Goal: Check status

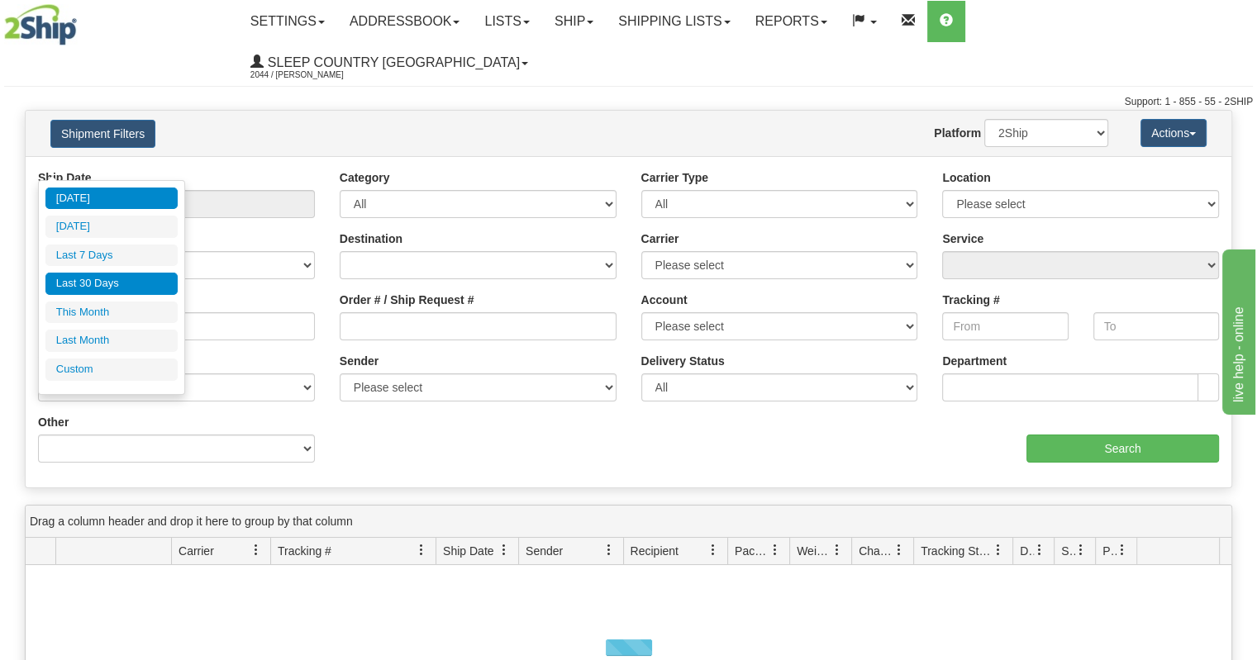
click at [139, 291] on li "Last 30 Days" at bounding box center [111, 284] width 132 height 22
type input "From [DATE] To [DATE]"
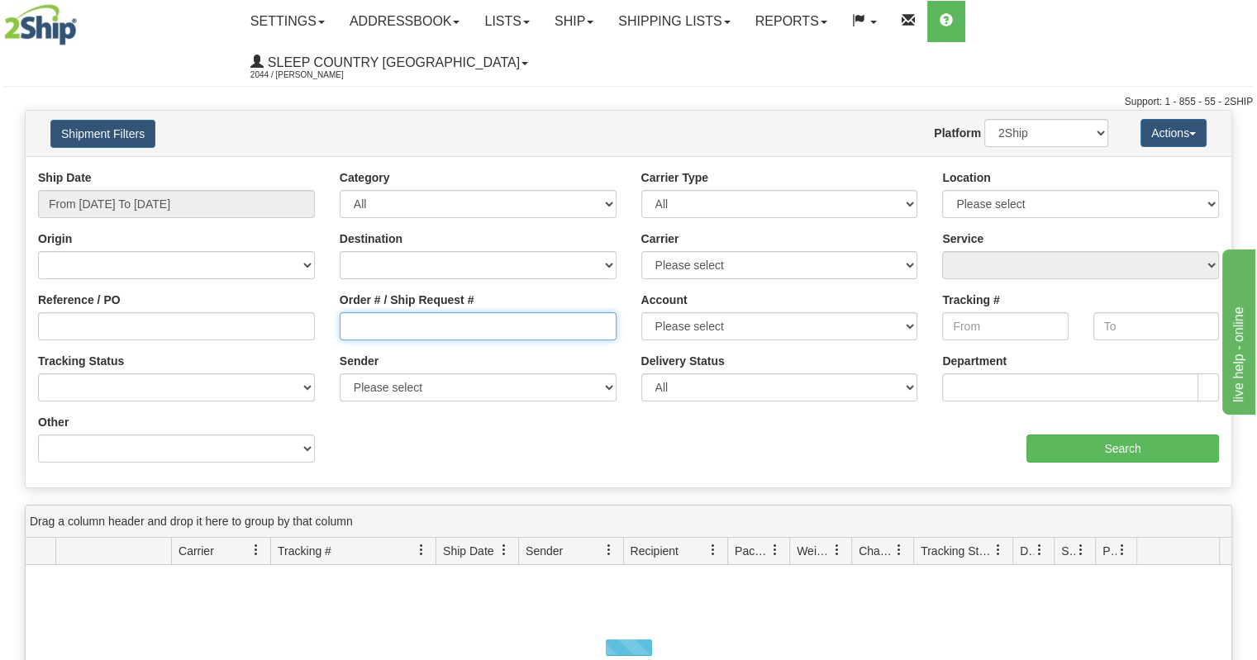
click at [373, 312] on input "Order # / Ship Request #" at bounding box center [478, 326] width 277 height 28
paste input "9002I058665"
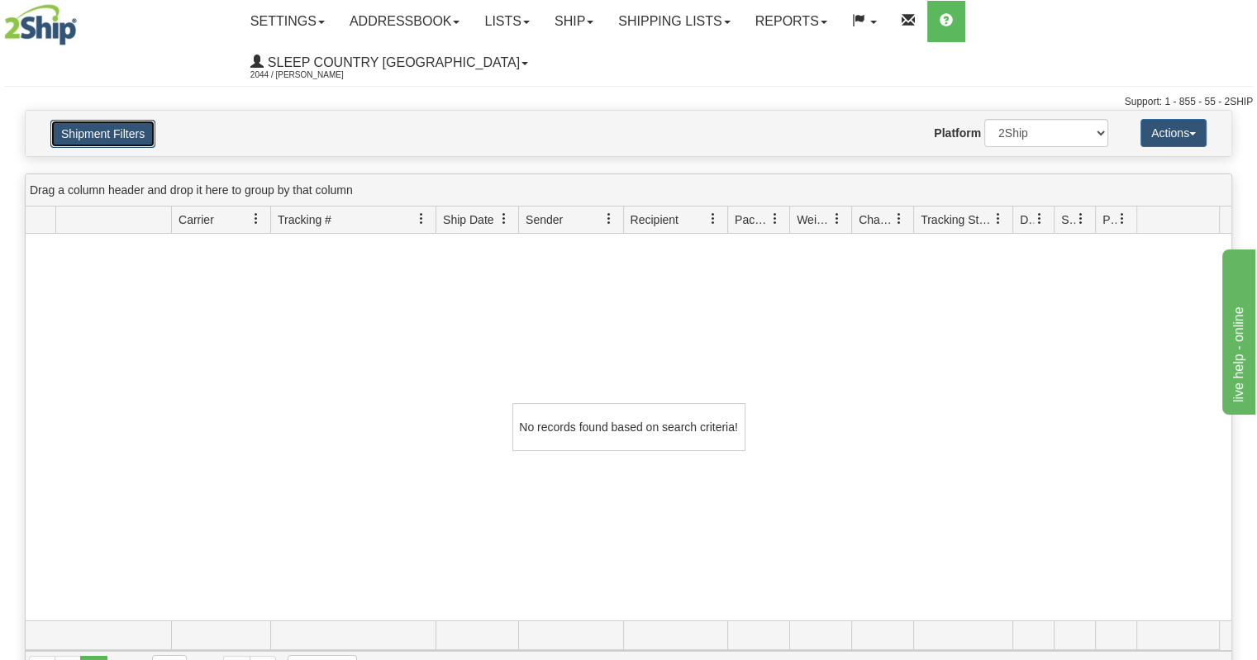
click at [154, 120] on button "Shipment Filters" at bounding box center [102, 134] width 105 height 28
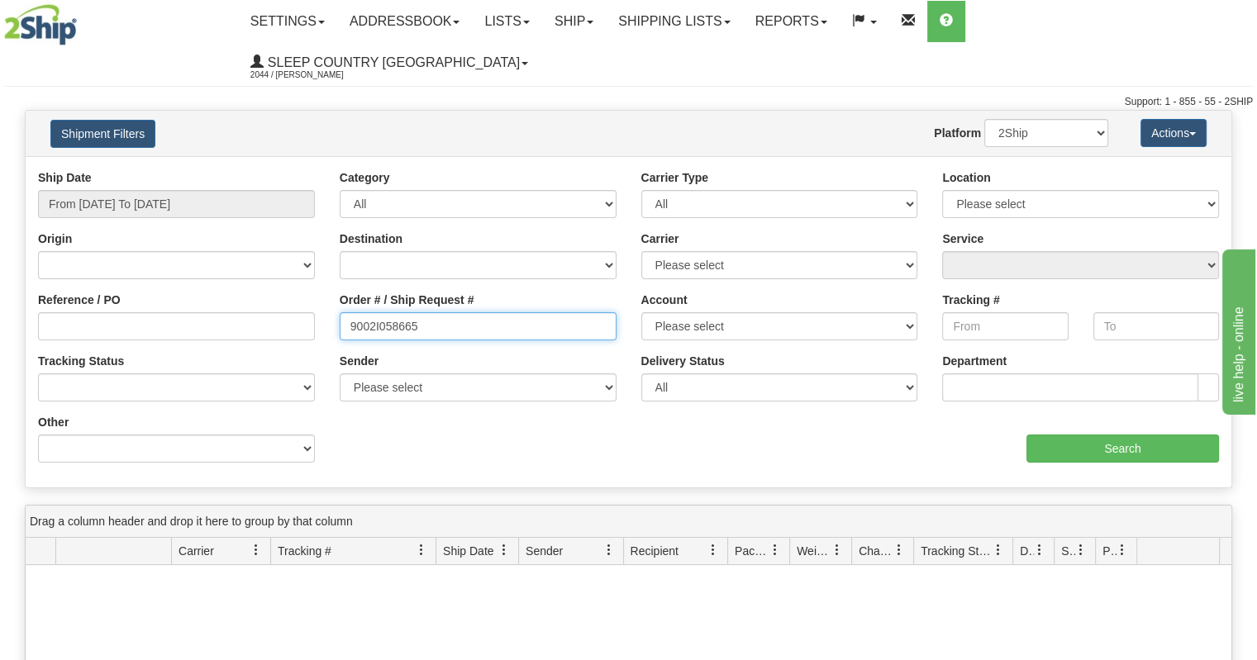
click at [412, 312] on input "9002I058665" at bounding box center [478, 326] width 277 height 28
paste input "85670"
type input "9002I085670"
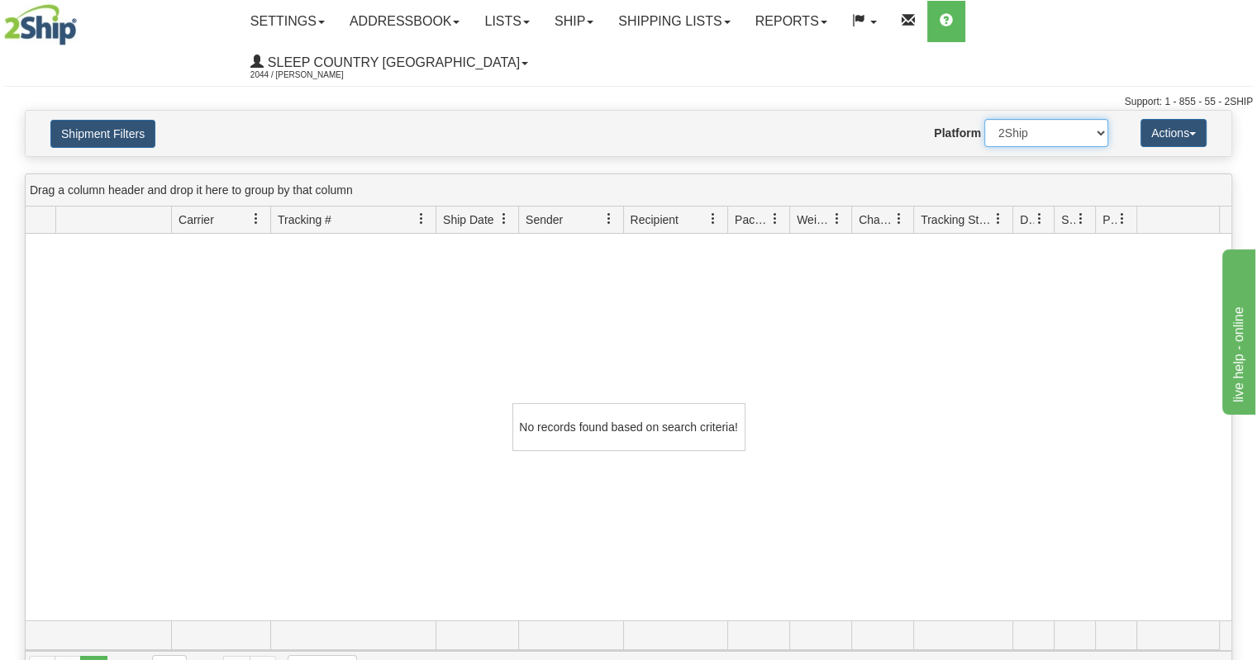
click at [1031, 119] on select "2Ship Imported" at bounding box center [1046, 133] width 124 height 28
select select "1"
click at [984, 119] on select "2Ship Imported" at bounding box center [1046, 133] width 124 height 28
